Goal: Complete application form: Complete application form

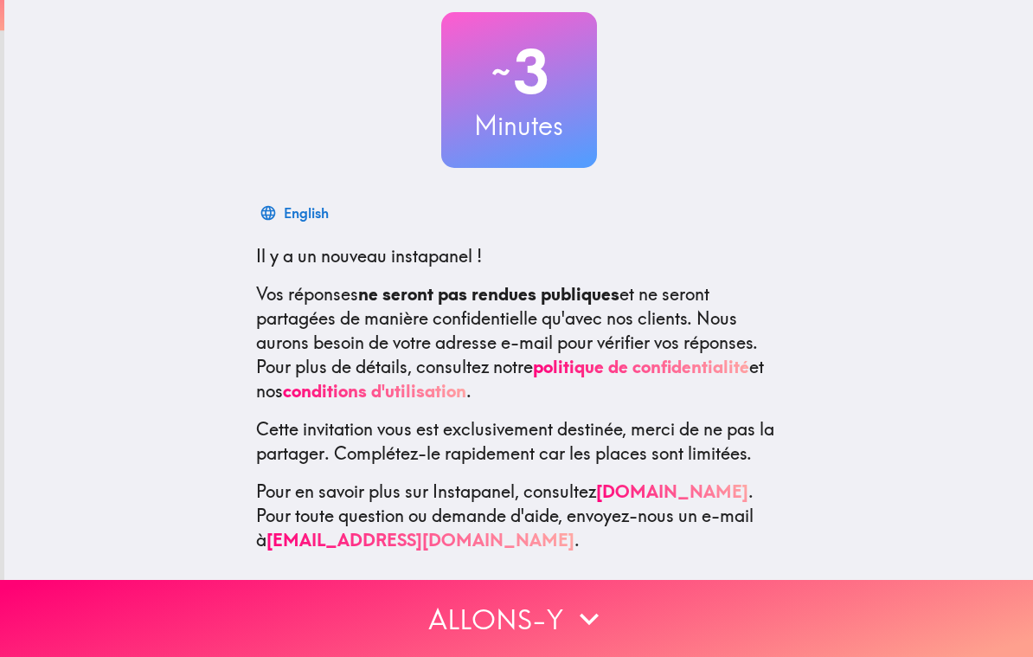
scroll to position [99, 0]
click at [554, 625] on button "Allons-y" at bounding box center [516, 618] width 1033 height 77
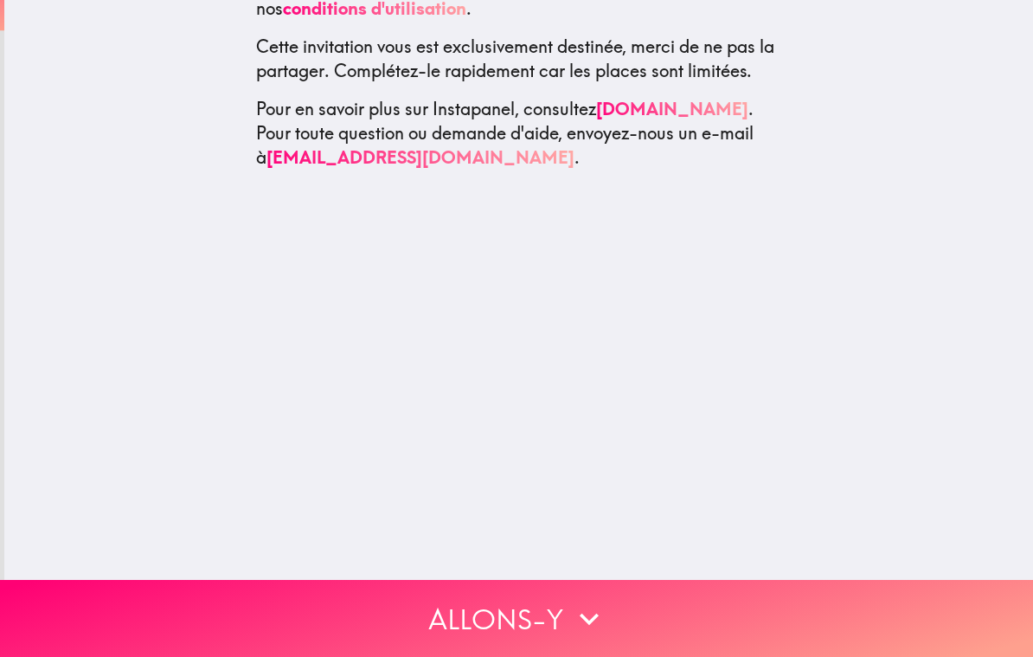
scroll to position [0, 0]
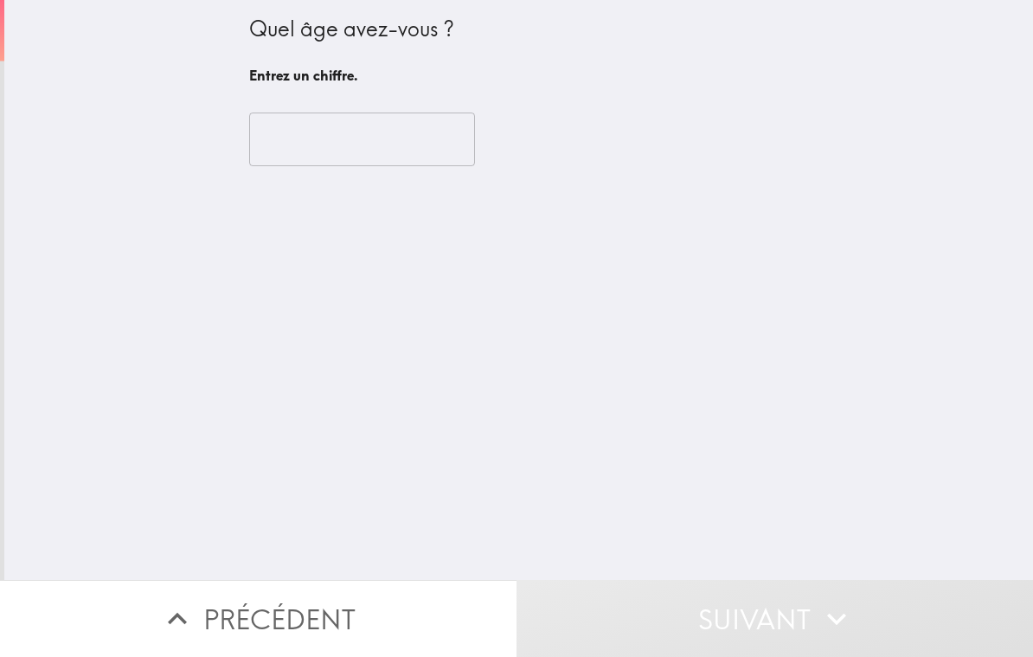
click at [373, 134] on input "number" at bounding box center [362, 139] width 226 height 54
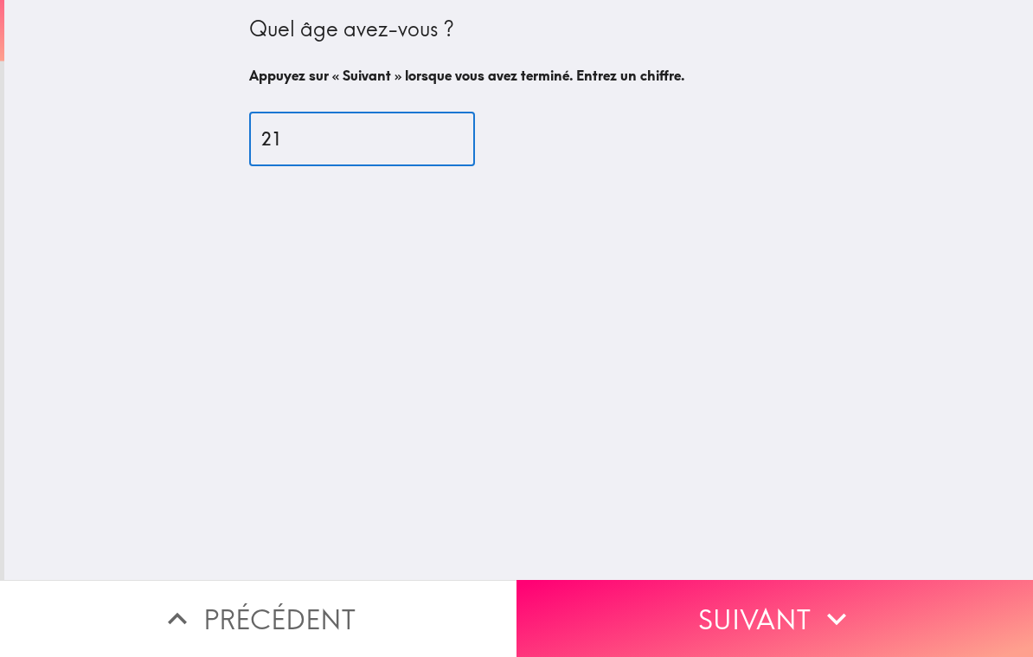
type input "21"
click at [910, 619] on button "Suivant" at bounding box center [774, 618] width 516 height 77
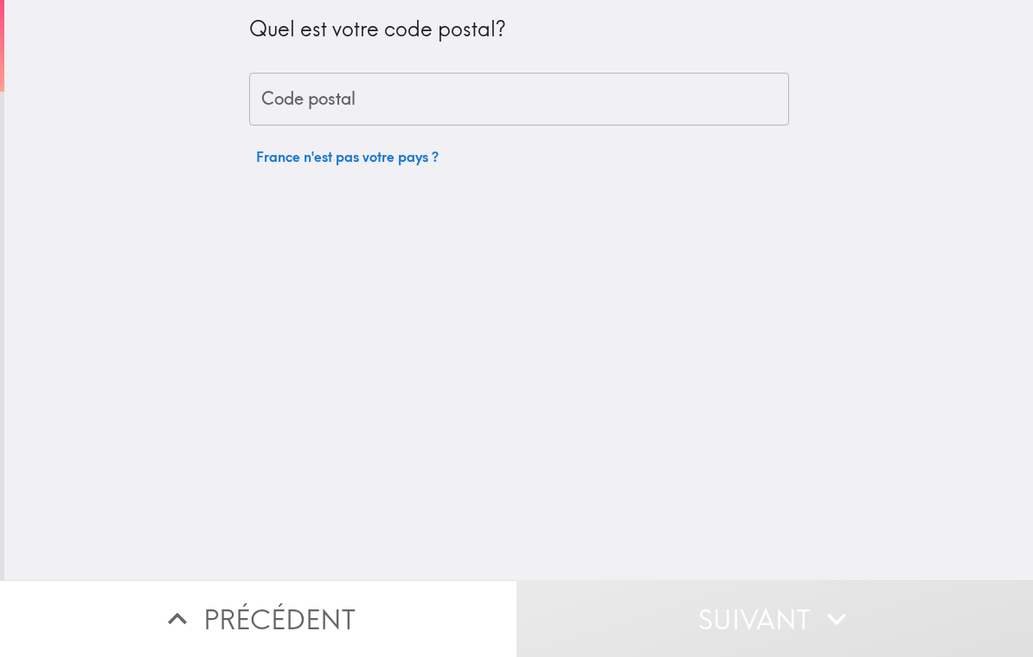
click at [645, 91] on input "Code postal" at bounding box center [519, 100] width 540 height 54
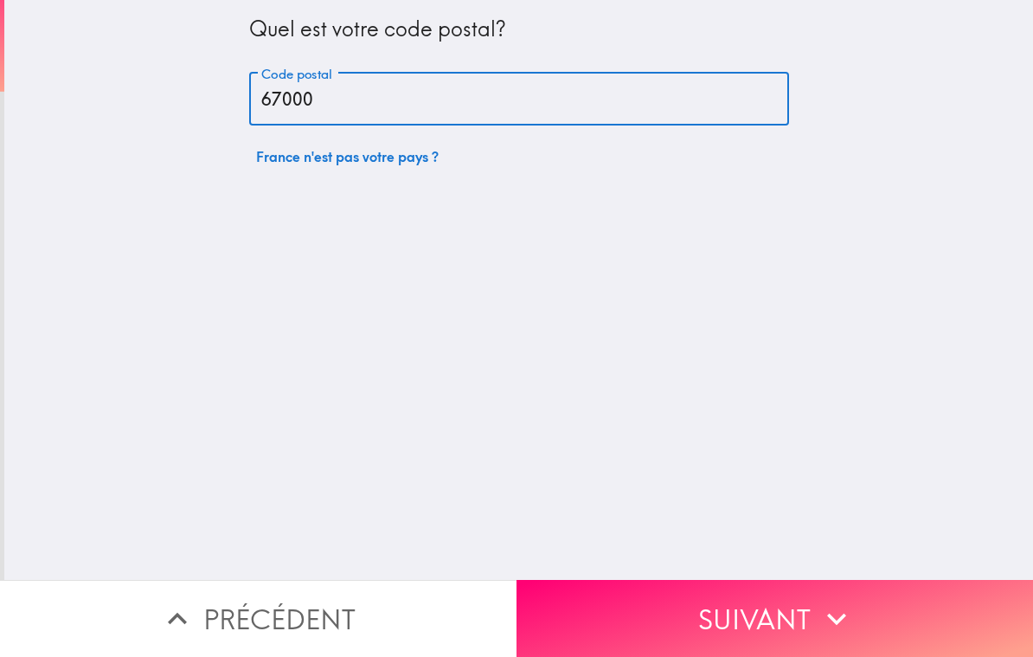
type input "67000"
click at [873, 616] on button "Suivant" at bounding box center [774, 618] width 516 height 77
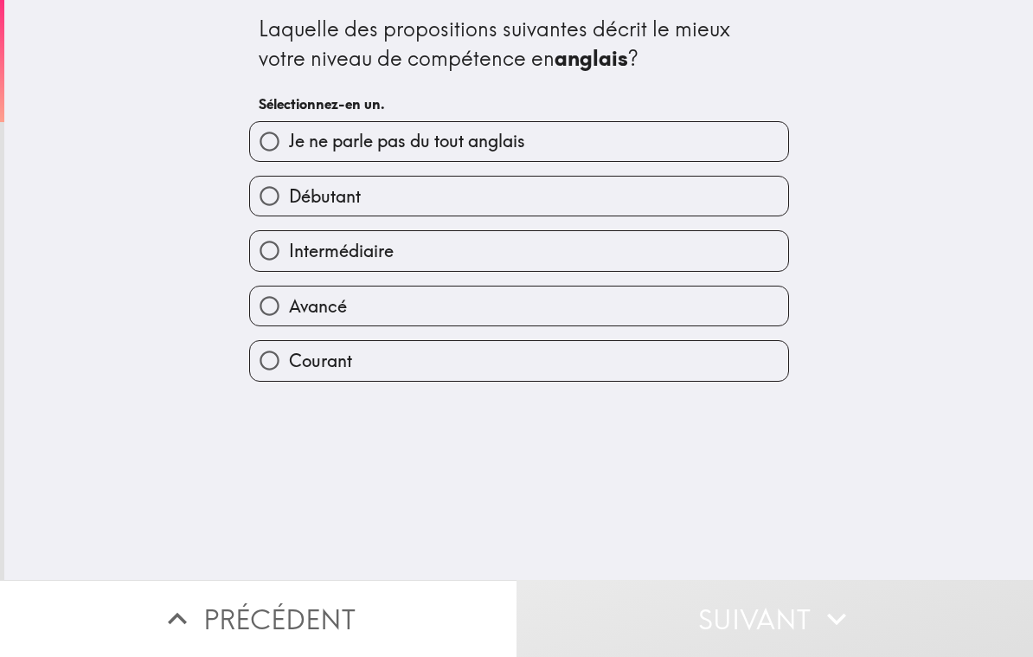
click at [462, 309] on label "Avancé" at bounding box center [519, 305] width 538 height 39
click at [289, 309] on input "Avancé" at bounding box center [269, 305] width 39 height 39
radio input "true"
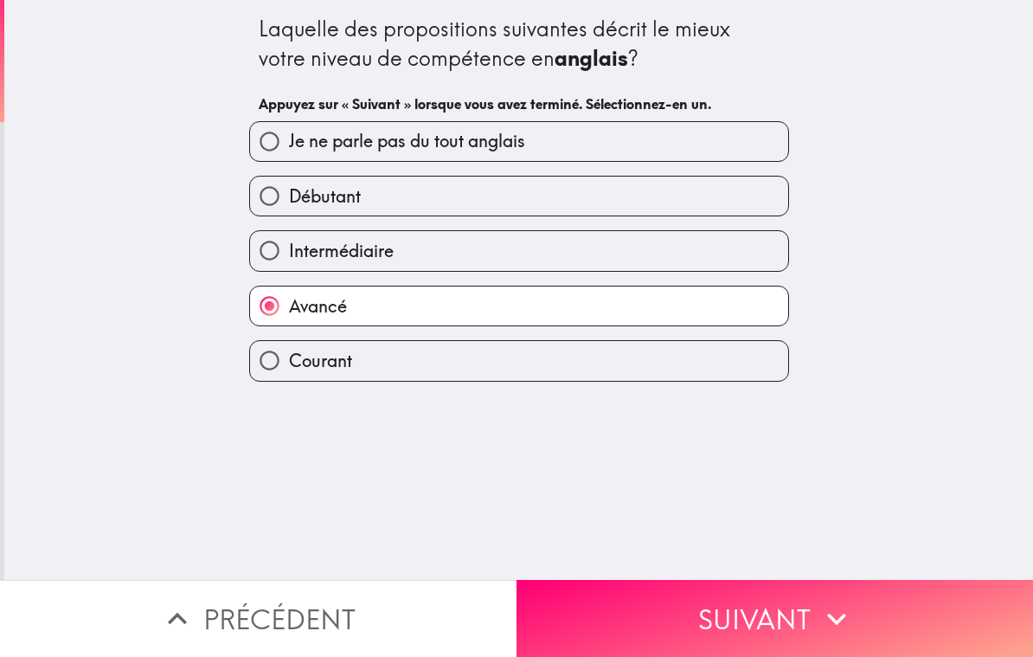
click at [517, 369] on label "Courant" at bounding box center [519, 360] width 538 height 39
click at [289, 369] on input "Courant" at bounding box center [269, 360] width 39 height 39
radio input "true"
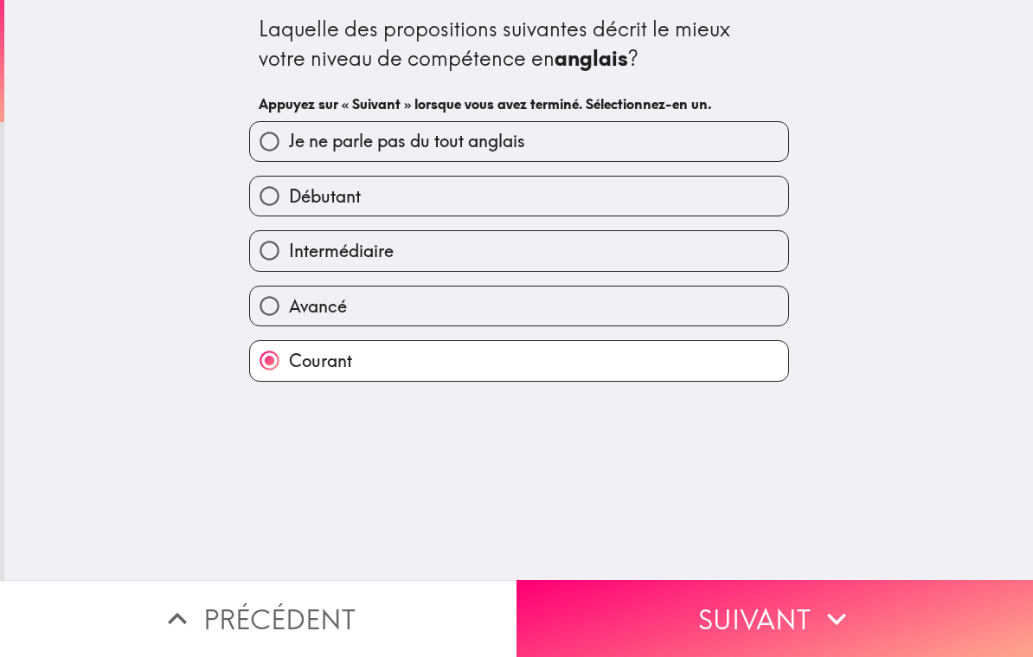
click at [739, 636] on button "Suivant" at bounding box center [774, 618] width 516 height 77
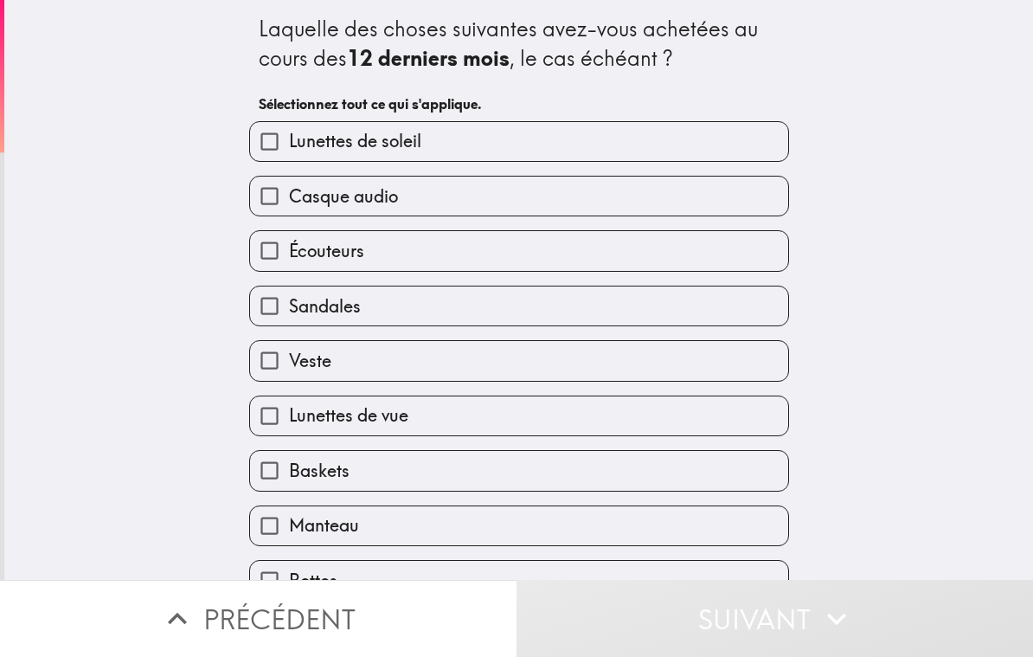
click at [556, 138] on label "Lunettes de soleil" at bounding box center [519, 141] width 538 height 39
click at [289, 138] on input "Lunettes de soleil" at bounding box center [269, 141] width 39 height 39
checkbox input "true"
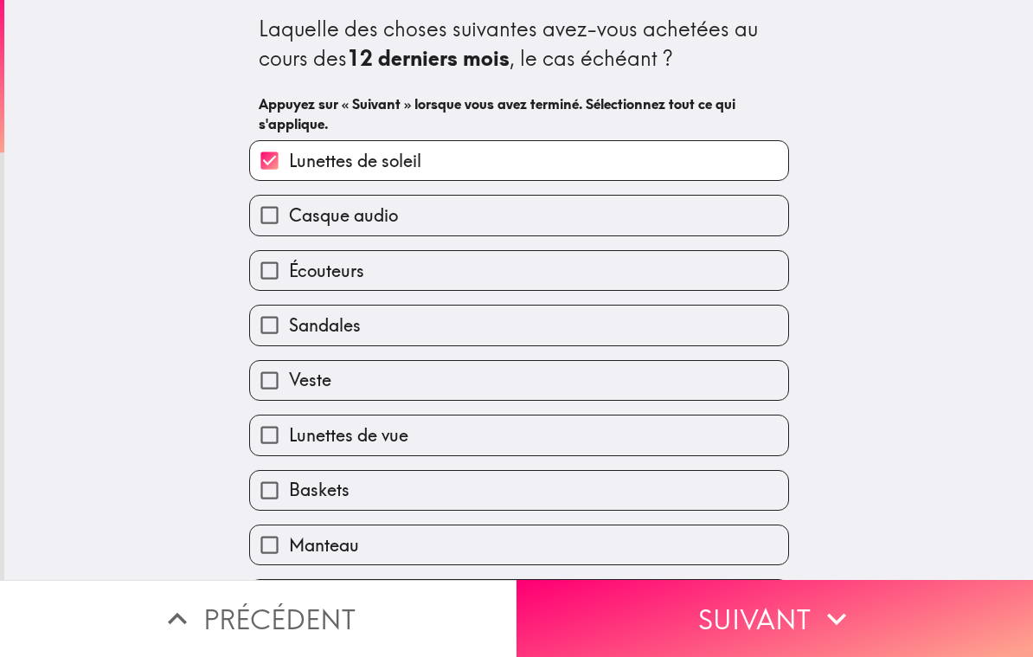
click at [472, 324] on label "Sandales" at bounding box center [519, 324] width 538 height 39
click at [289, 324] on input "Sandales" at bounding box center [269, 324] width 39 height 39
checkbox input "true"
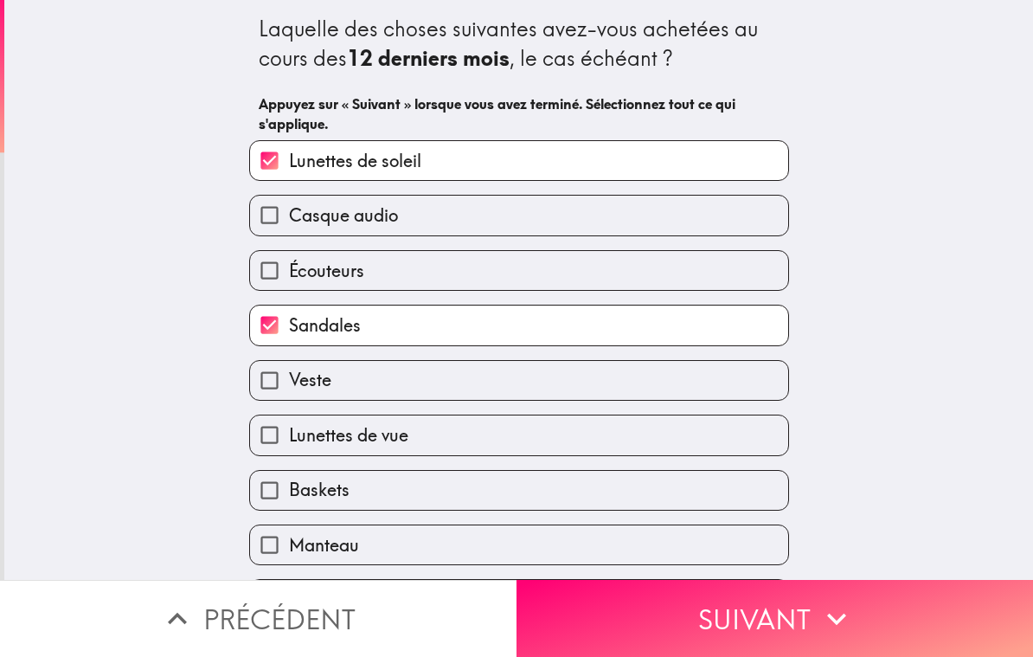
click at [753, 637] on button "Suivant" at bounding box center [774, 618] width 516 height 77
